Goal: Transaction & Acquisition: Purchase product/service

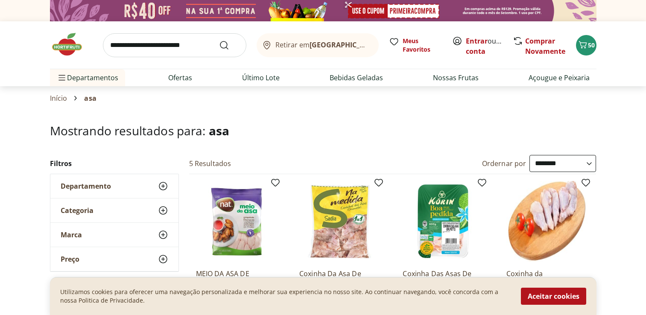
select select "**********"
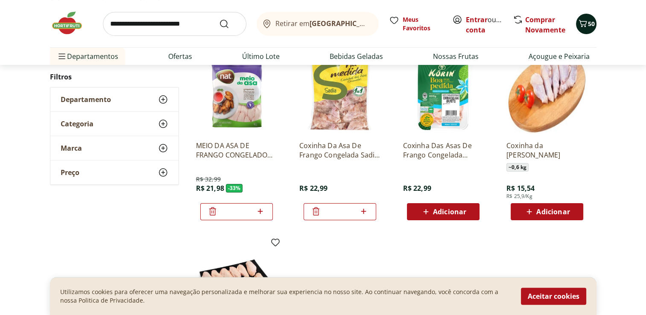
click at [585, 20] on icon "Carrinho" at bounding box center [582, 23] width 10 height 10
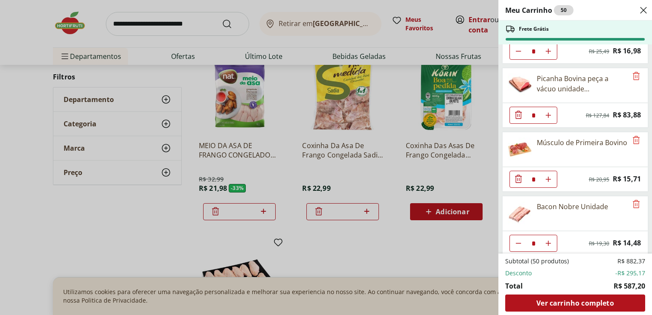
scroll to position [171, 0]
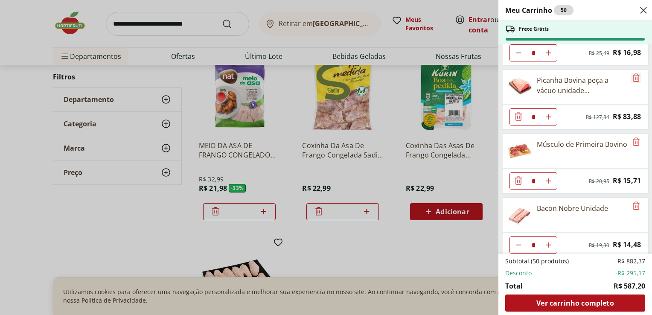
click at [634, 74] on icon "Remove" at bounding box center [636, 78] width 10 height 10
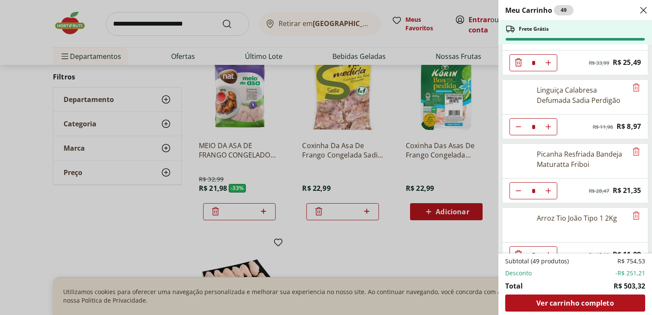
scroll to position [356, 0]
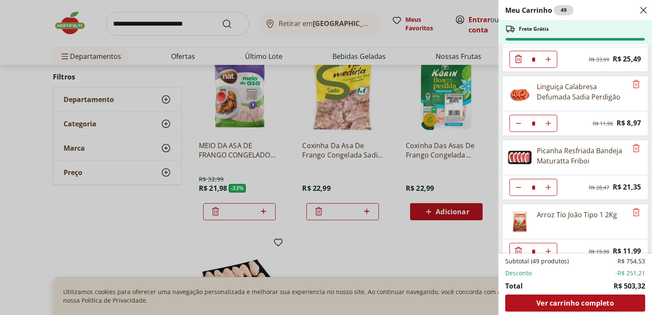
click at [550, 184] on icon "Aumentar Quantidade" at bounding box center [548, 187] width 7 height 7
type input "*"
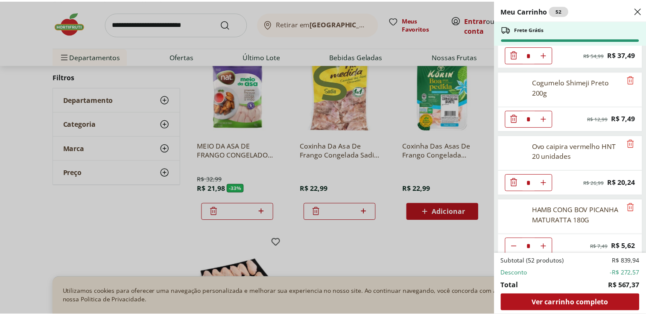
scroll to position [826, 0]
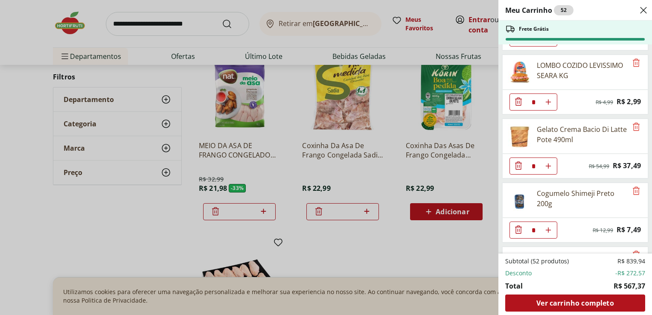
click at [158, 29] on div "Meu Carrinho 52 Frete Grátis Patinho Moído * Original price: R$ 24,76 Price: R$…" at bounding box center [326, 157] width 652 height 315
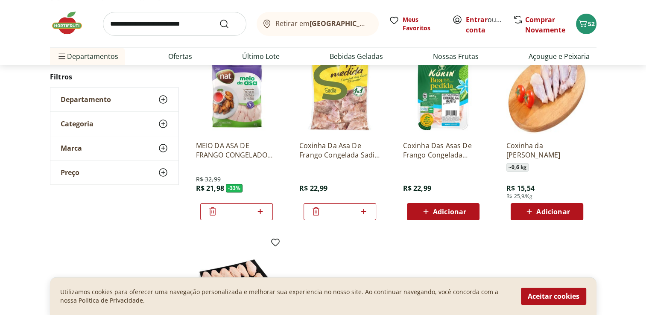
click at [160, 25] on input "search" at bounding box center [174, 24] width 143 height 24
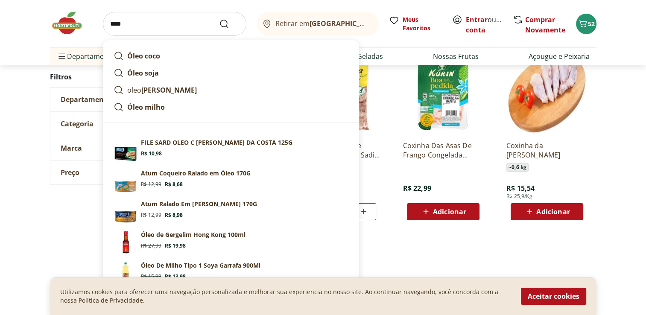
type input "****"
click at [219, 19] on button "Submit Search" at bounding box center [229, 24] width 20 height 10
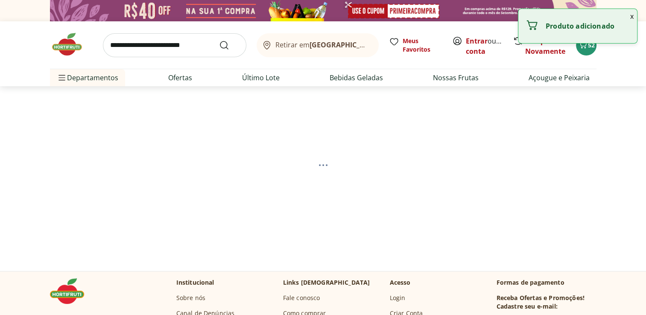
select select "**********"
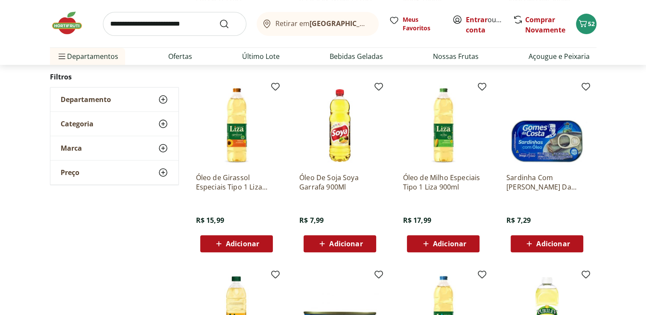
scroll to position [299, 0]
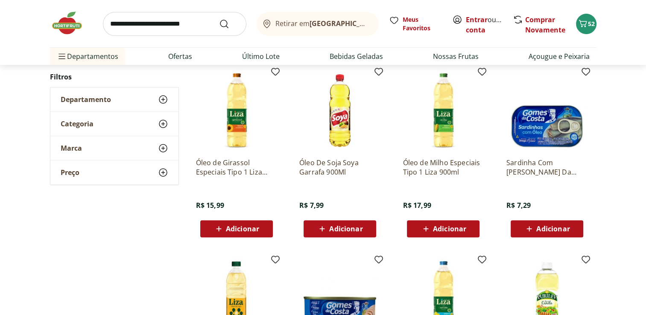
click at [360, 233] on span "Adicionar" at bounding box center [340, 229] width 46 height 10
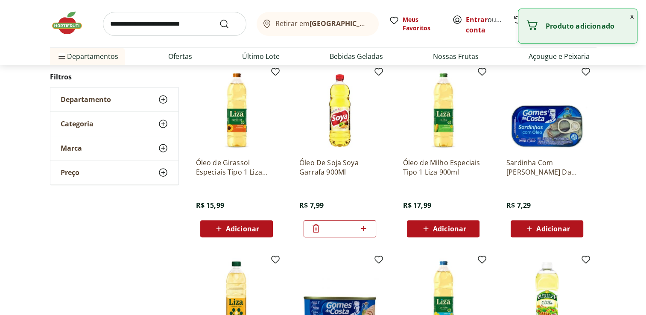
click at [364, 228] on icon at bounding box center [363, 228] width 11 height 10
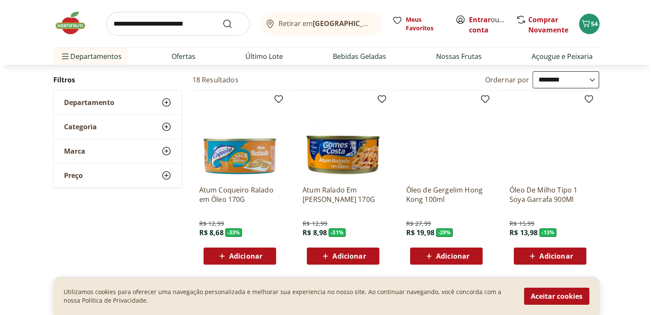
scroll to position [85, 0]
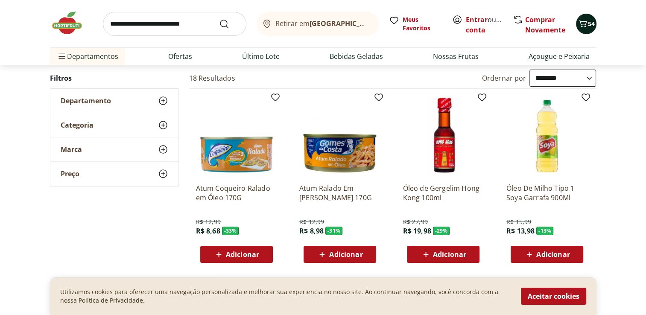
click at [590, 24] on span "54" at bounding box center [591, 24] width 7 height 8
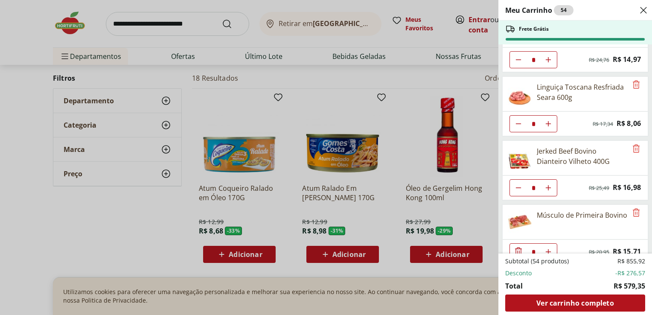
scroll to position [36, 0]
click at [317, 47] on div "Meu Carrinho 54 Frete Grátis Patinho Moído * Original price: R$ 24,76 Price: R$…" at bounding box center [326, 157] width 652 height 315
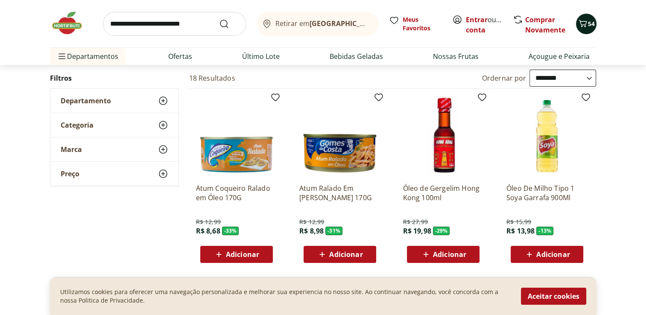
click at [579, 23] on icon "Carrinho" at bounding box center [582, 23] width 10 height 10
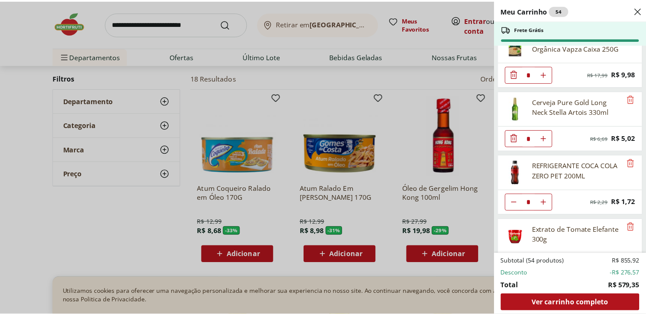
scroll to position [1572, 0]
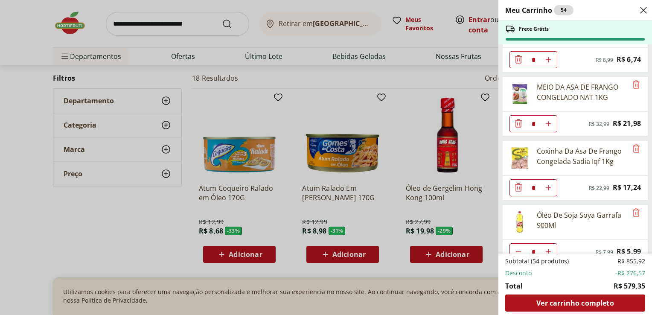
click at [551, 248] on icon "Aumentar Quantidade" at bounding box center [548, 251] width 7 height 7
type input "*"
click at [173, 23] on div "Meu Carrinho 55 Frete Grátis Patinho Moído * Original price: R$ 24,76 Price: R$…" at bounding box center [326, 157] width 652 height 315
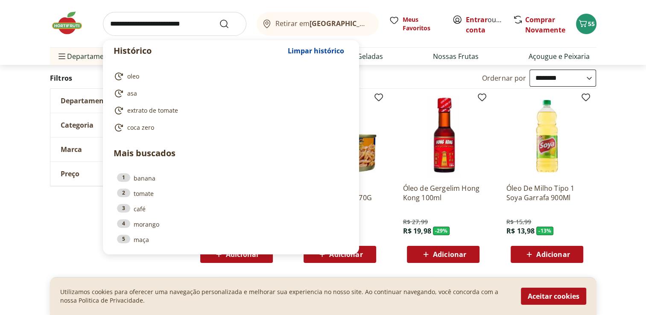
click at [169, 26] on input "search" at bounding box center [174, 24] width 143 height 24
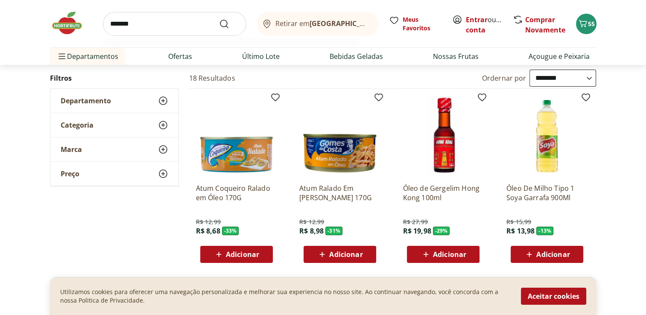
type input "*******"
click at [219, 19] on button "Submit Search" at bounding box center [229, 24] width 20 height 10
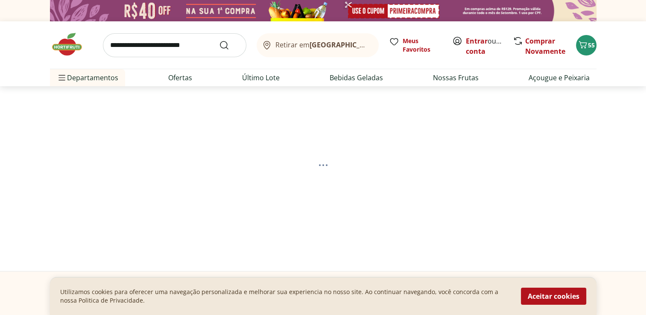
select select "**********"
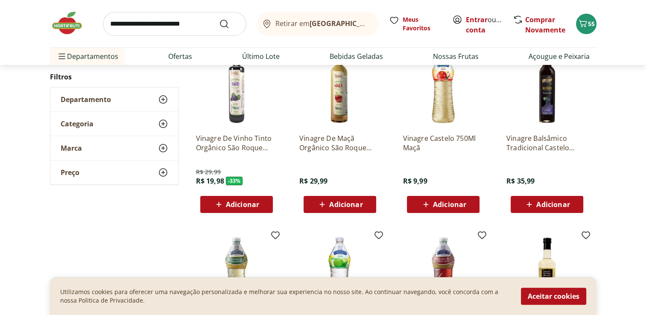
scroll to position [128, 0]
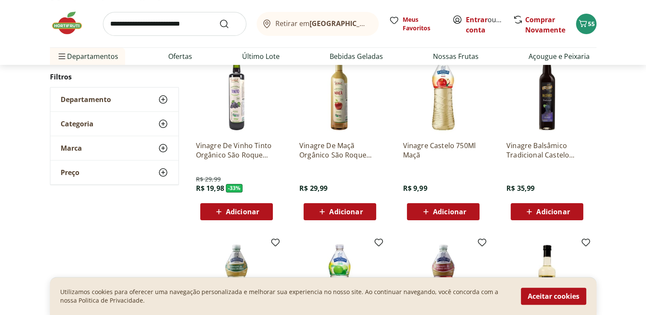
click at [463, 208] on span "Adicionar" at bounding box center [449, 211] width 33 height 7
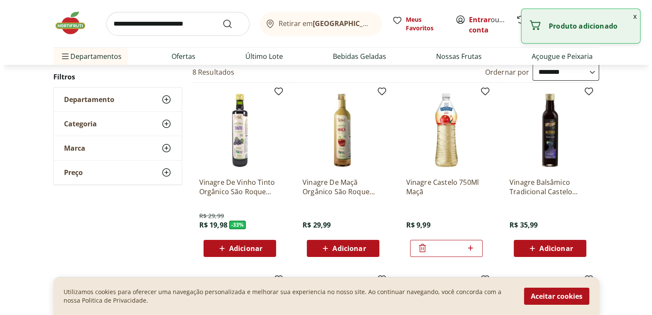
scroll to position [0, 0]
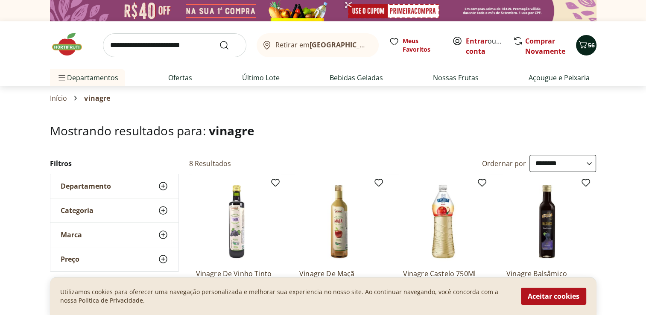
click at [587, 46] on icon "Carrinho" at bounding box center [582, 45] width 10 height 10
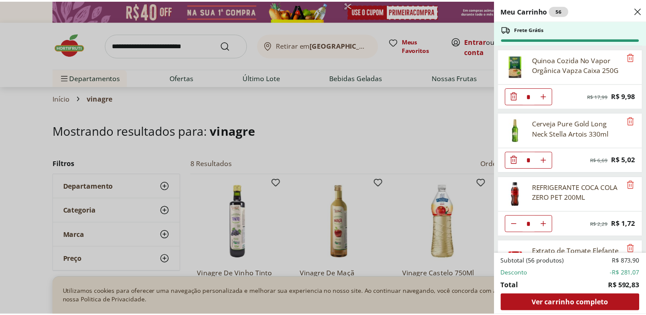
scroll to position [1366, 0]
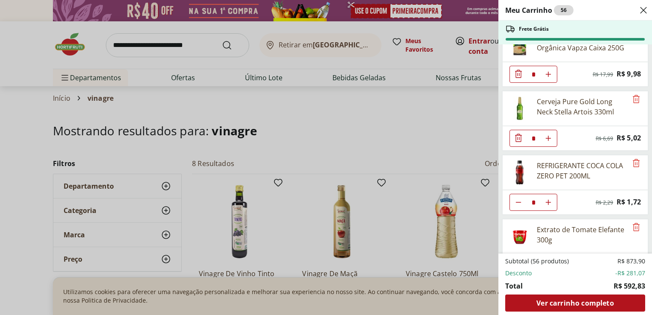
click at [171, 47] on div "Meu Carrinho 56 Frete Grátis Patinho Moído * Original price: R$ 24,76 Price: R$…" at bounding box center [326, 157] width 652 height 315
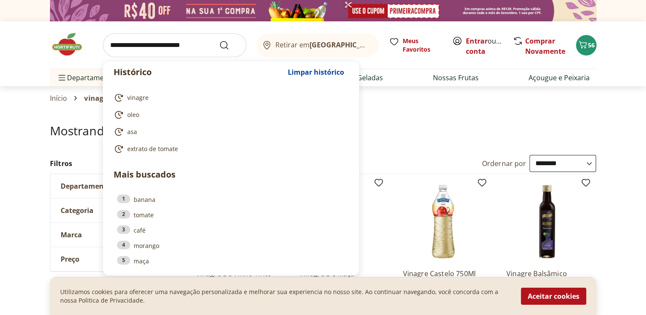
click at [178, 45] on input "search" at bounding box center [174, 45] width 143 height 24
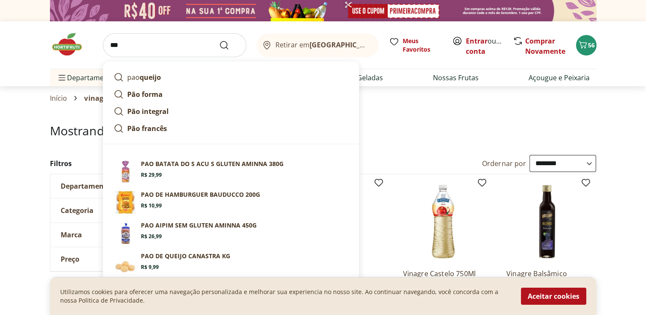
type input "***"
click at [219, 40] on button "Submit Search" at bounding box center [229, 45] width 20 height 10
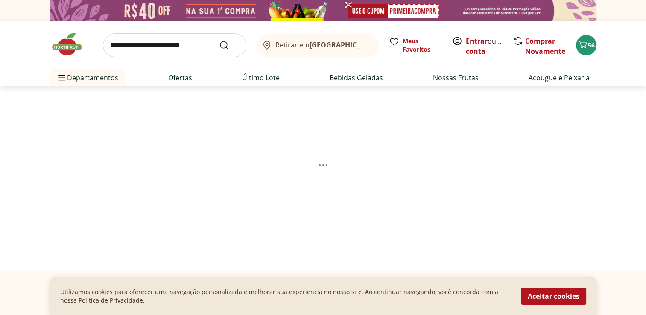
select select "**********"
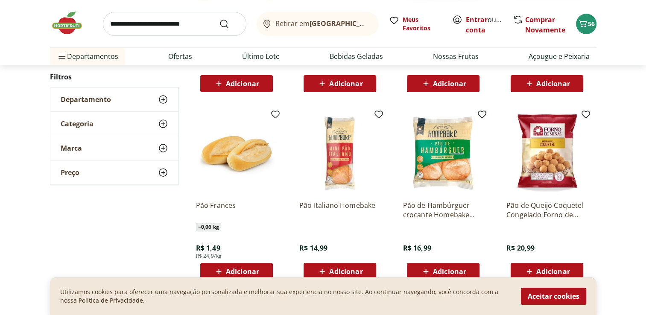
scroll to position [299, 0]
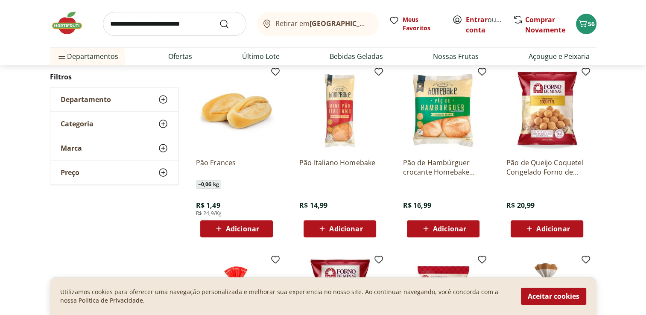
click at [452, 230] on span "Adicionar" at bounding box center [449, 228] width 33 height 7
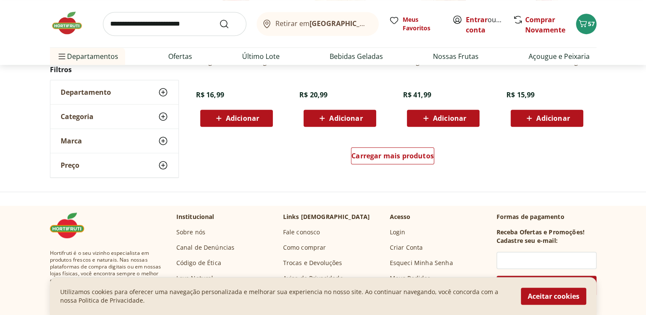
scroll to position [597, 0]
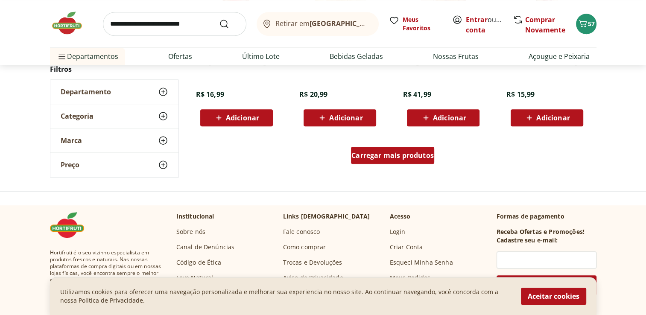
click at [394, 157] on span "Carregar mais produtos" at bounding box center [392, 155] width 82 height 7
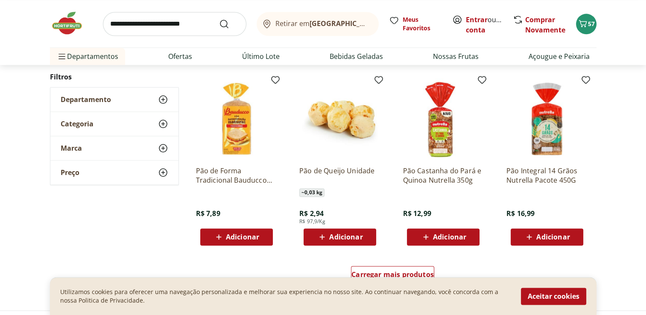
scroll to position [1067, 0]
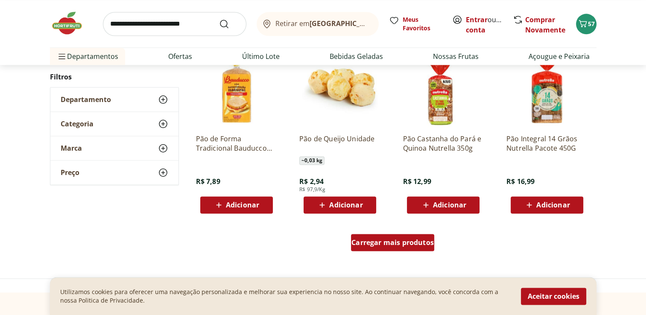
click at [408, 244] on span "Carregar mais produtos" at bounding box center [392, 242] width 82 height 7
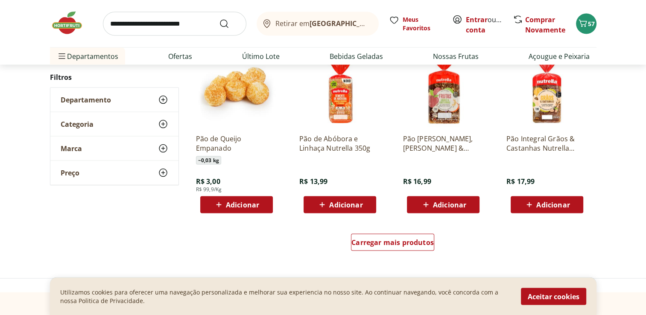
scroll to position [1664, 0]
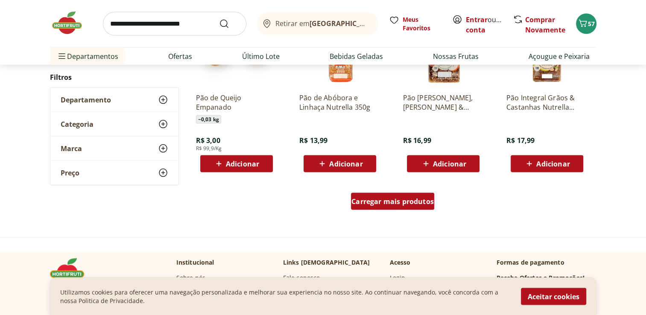
click at [418, 201] on span "Carregar mais produtos" at bounding box center [392, 201] width 82 height 7
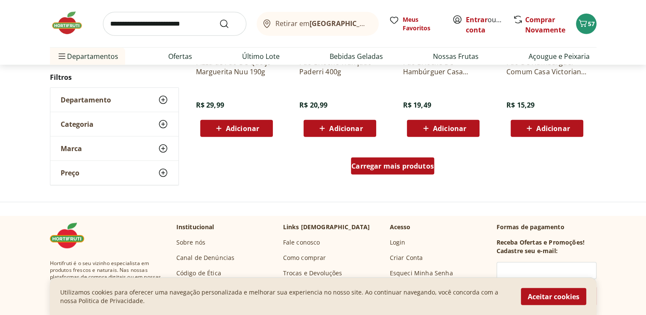
scroll to position [2262, 0]
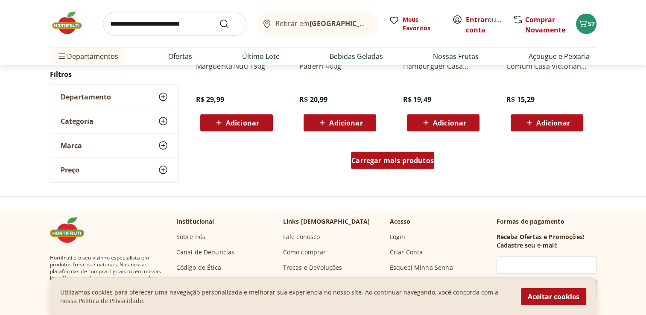
click at [382, 160] on span "Carregar mais produtos" at bounding box center [392, 160] width 82 height 7
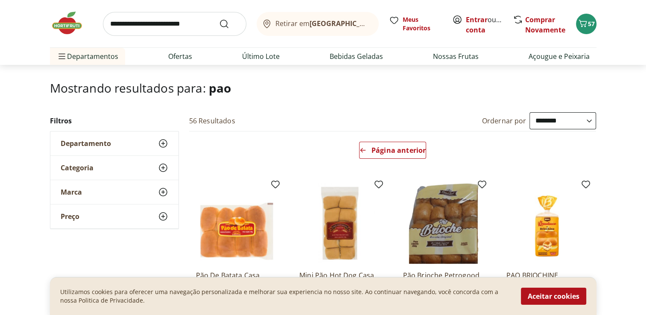
scroll to position [43, 0]
click at [373, 151] on span "Página anterior" at bounding box center [398, 150] width 54 height 7
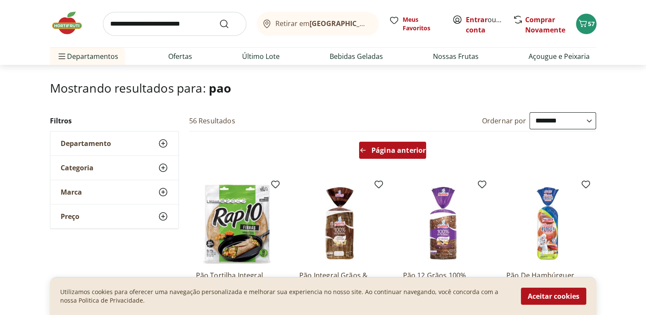
click at [374, 151] on span "Página anterior" at bounding box center [398, 150] width 54 height 7
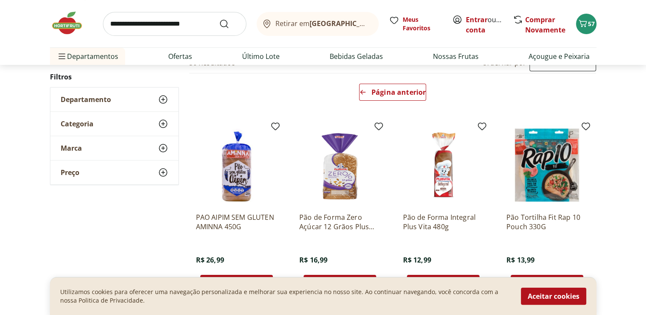
scroll to position [85, 0]
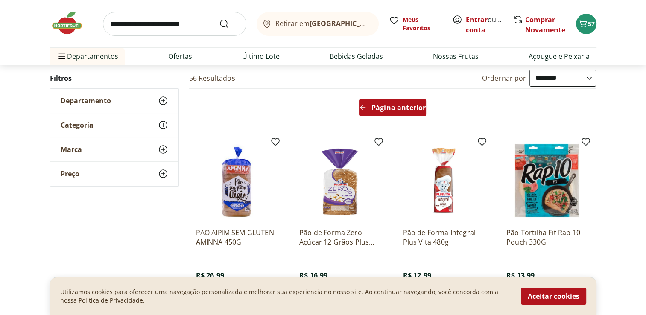
click at [373, 110] on span "Página anterior" at bounding box center [398, 107] width 54 height 7
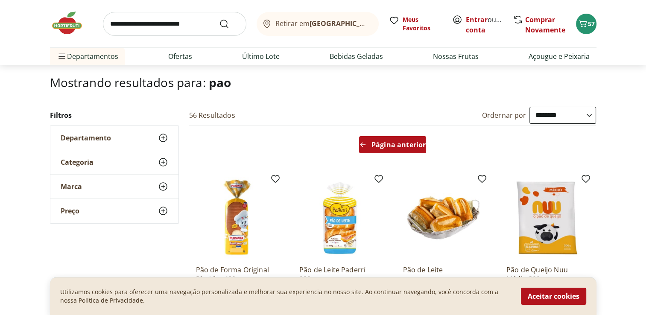
scroll to position [43, 0]
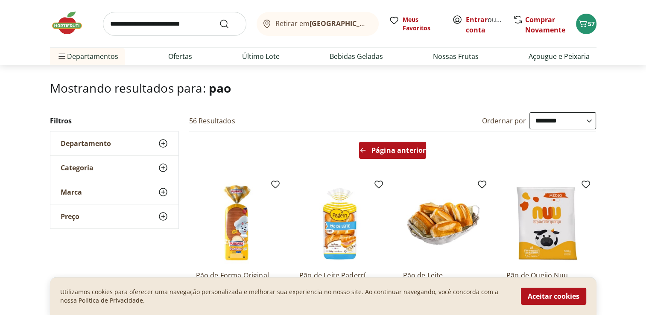
click at [373, 151] on span "Página anterior" at bounding box center [398, 150] width 54 height 7
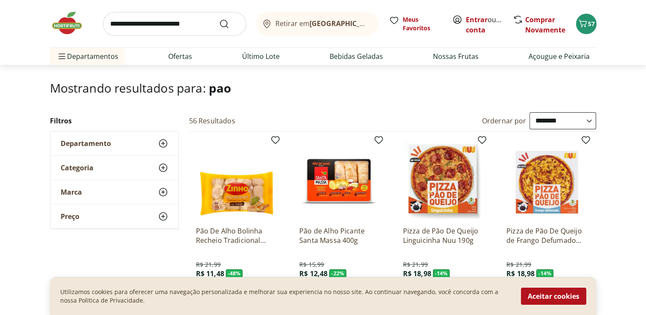
scroll to position [256, 0]
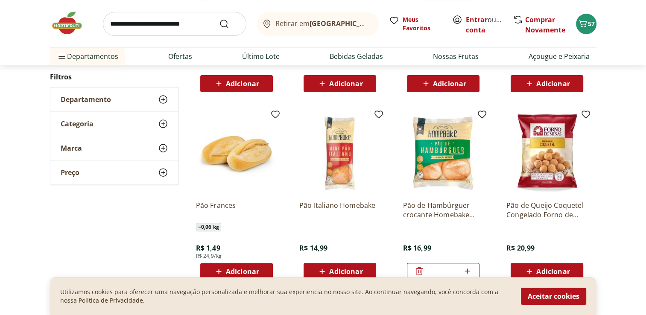
click at [170, 30] on input "search" at bounding box center [174, 24] width 143 height 24
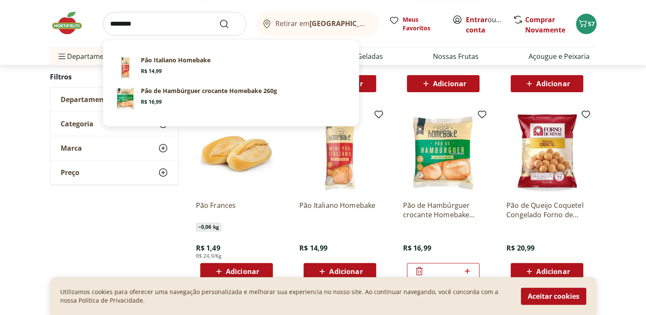
type input "********"
click at [219, 19] on button "Submit Search" at bounding box center [229, 24] width 20 height 10
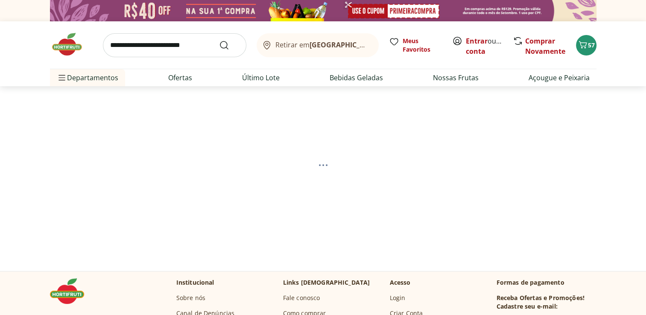
select select "**********"
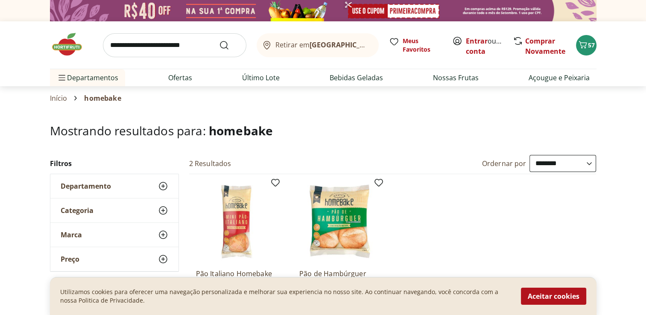
type input "*"
click at [187, 47] on input "search" at bounding box center [174, 45] width 143 height 24
type input "*******"
click at [219, 40] on button "Submit Search" at bounding box center [229, 45] width 20 height 10
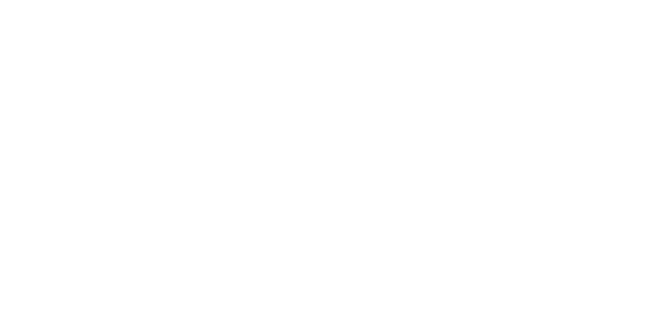
select select "**********"
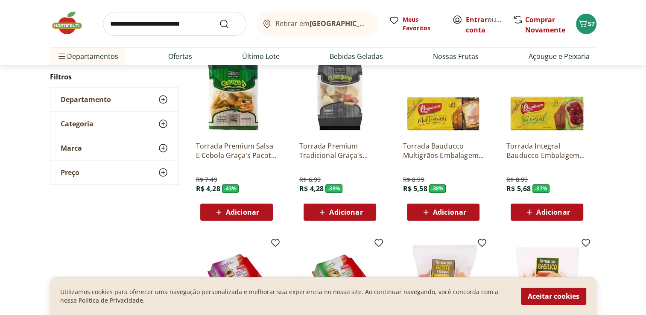
scroll to position [128, 0]
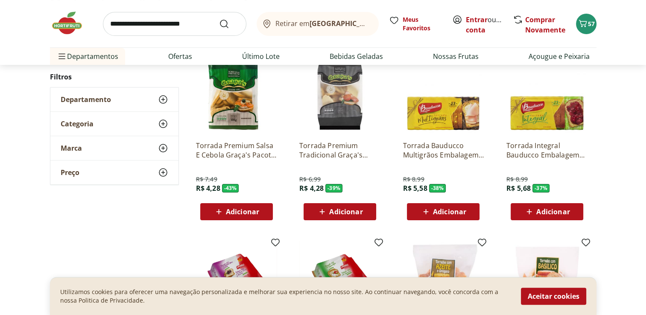
click at [244, 209] on span "Adicionar" at bounding box center [242, 211] width 33 height 7
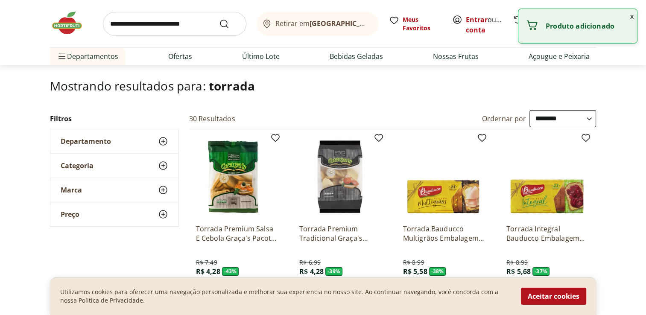
scroll to position [43, 0]
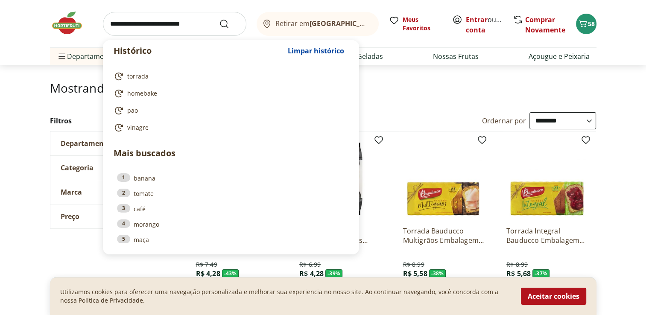
click at [181, 21] on input "search" at bounding box center [174, 24] width 143 height 24
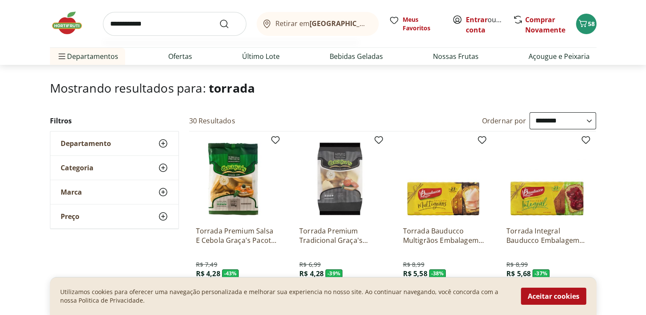
type input "**********"
click at [219, 19] on button "Submit Search" at bounding box center [229, 24] width 20 height 10
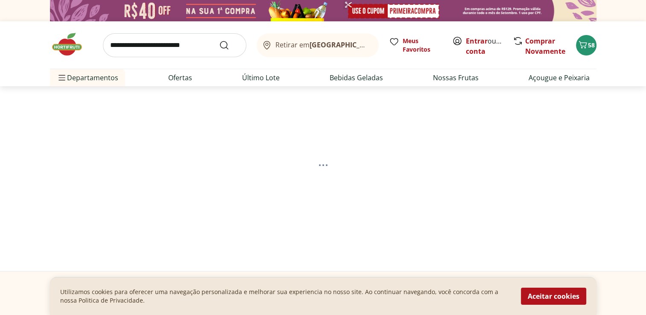
select select "**********"
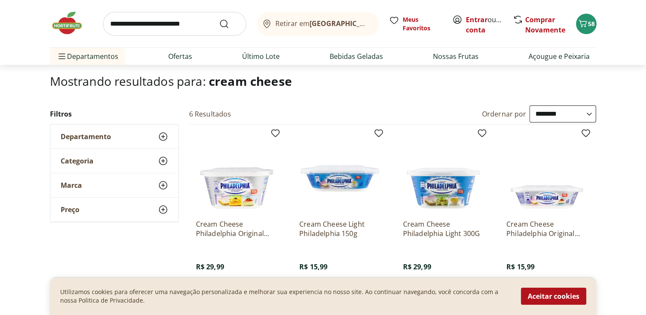
scroll to position [43, 0]
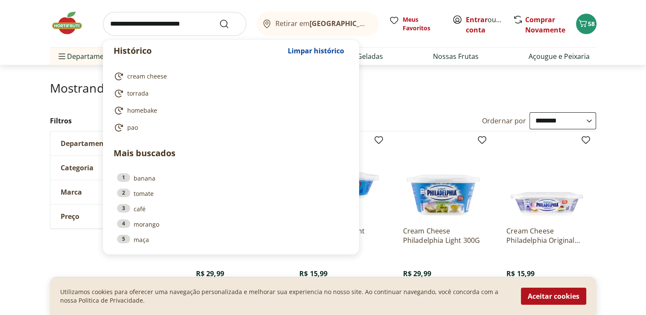
click at [146, 29] on input "search" at bounding box center [174, 24] width 143 height 24
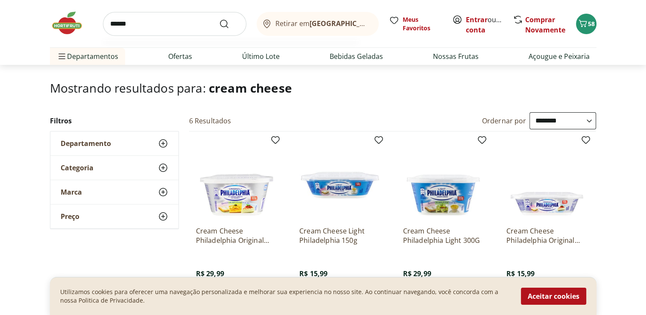
type input "******"
click at [219, 19] on button "Submit Search" at bounding box center [229, 24] width 20 height 10
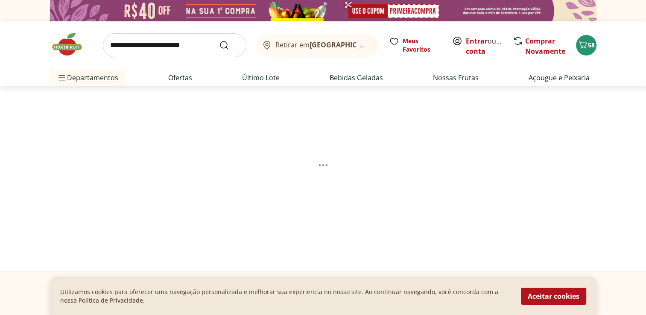
select select "**********"
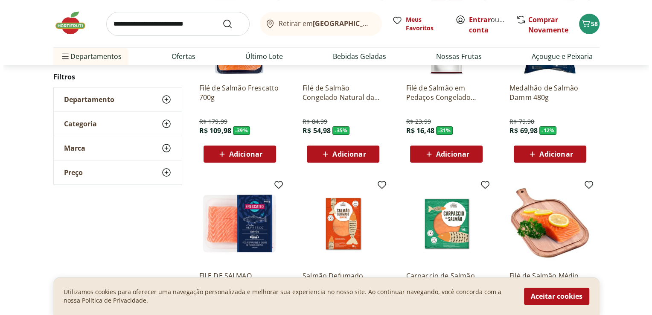
scroll to position [299, 0]
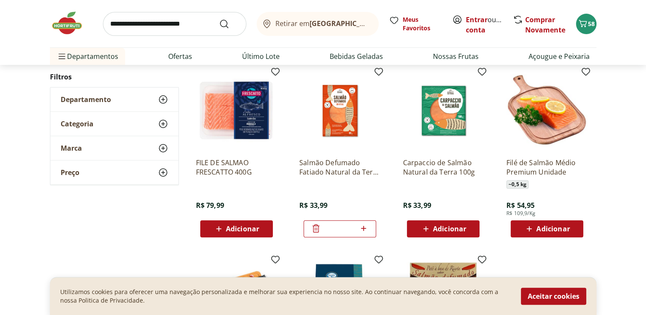
click at [530, 228] on icon at bounding box center [529, 229] width 11 height 10
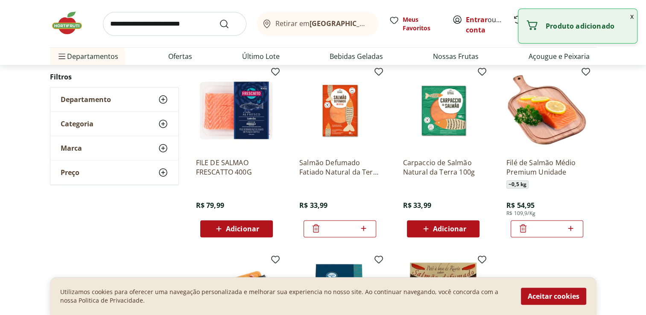
click at [630, 16] on button "x" at bounding box center [632, 16] width 10 height 15
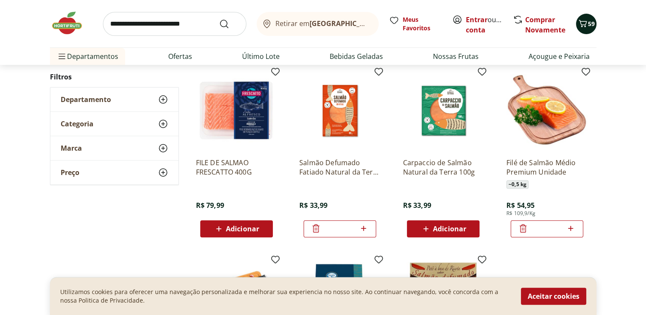
click at [584, 24] on icon "Carrinho" at bounding box center [582, 23] width 8 height 7
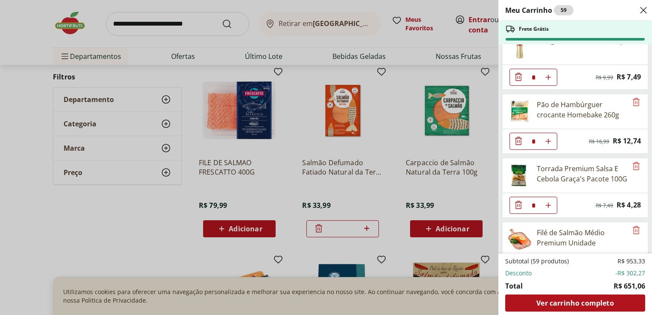
scroll to position [1826, 0]
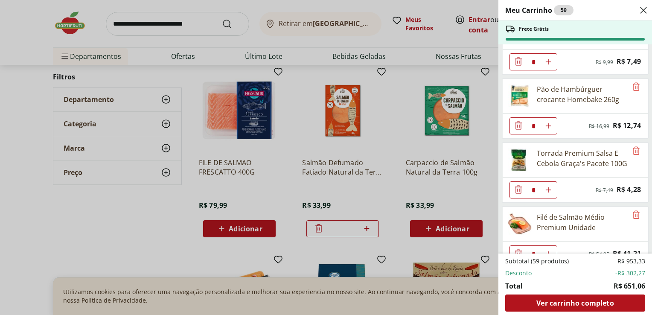
click at [518, 248] on icon "Diminuir Quantidade" at bounding box center [518, 253] width 10 height 10
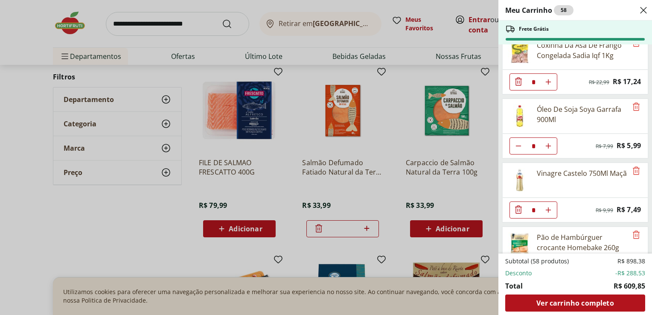
scroll to position [1677, 0]
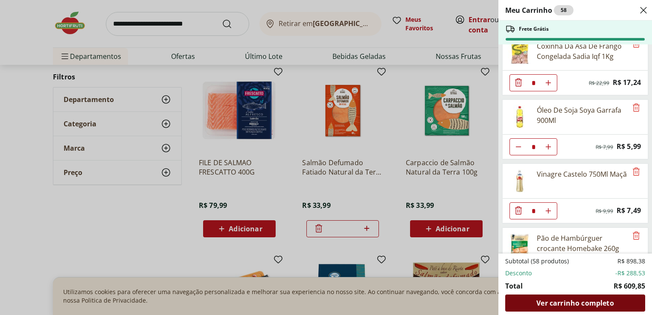
click at [579, 306] on span "Ver carrinho completo" at bounding box center [574, 303] width 77 height 7
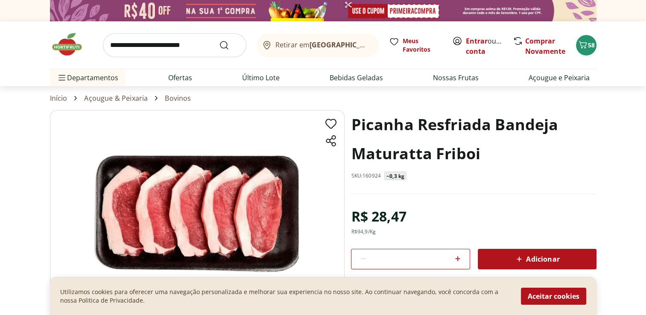
click at [178, 43] on input "search" at bounding box center [174, 45] width 143 height 24
type input "*********"
click at [219, 40] on button "Submit Search" at bounding box center [229, 45] width 20 height 10
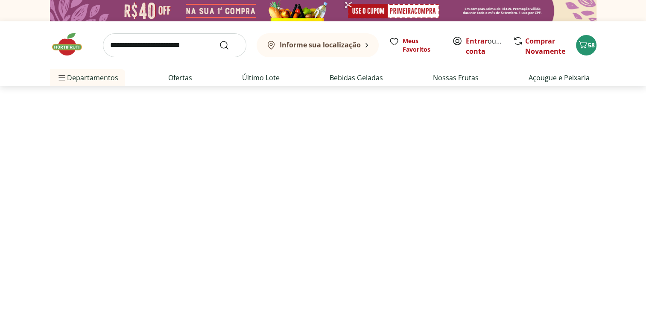
select select "**********"
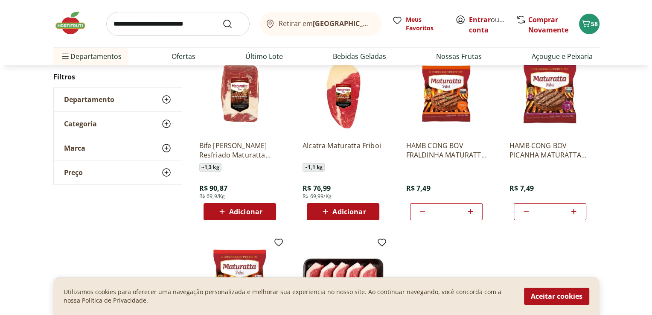
scroll to position [128, 0]
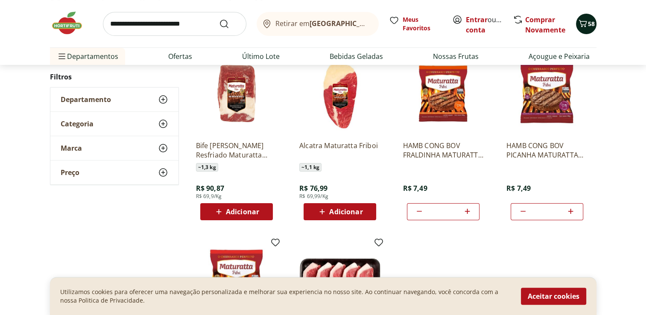
click at [590, 21] on span "58" at bounding box center [591, 24] width 7 height 8
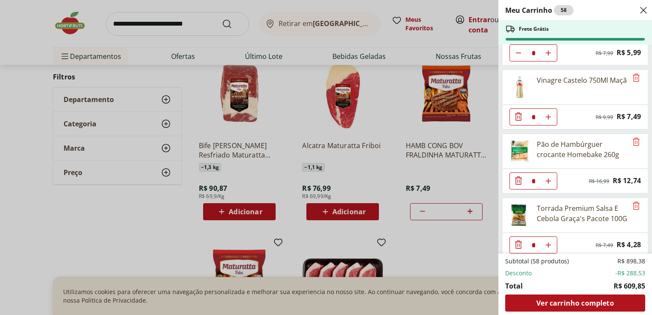
scroll to position [213, 0]
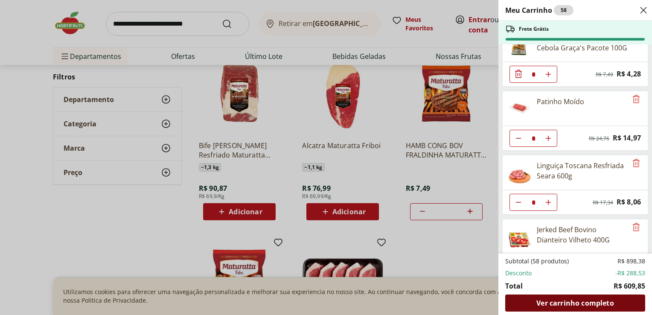
click at [568, 301] on span "Ver carrinho completo" at bounding box center [574, 303] width 77 height 7
